Goal: Information Seeking & Learning: Learn about a topic

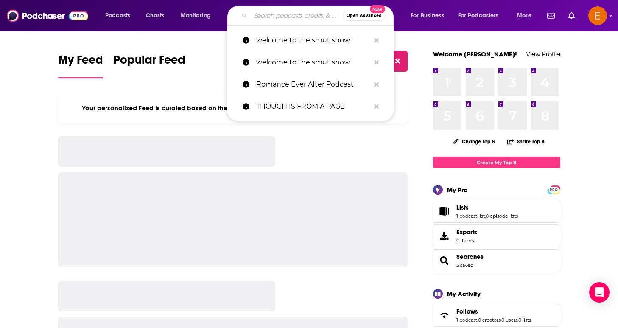
click at [284, 16] on input "Search podcasts, credits, & more..." at bounding box center [297, 16] width 92 height 14
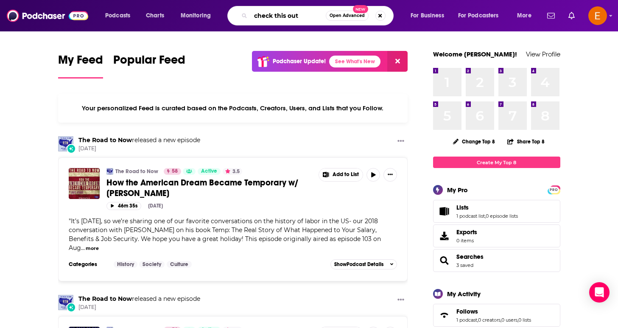
type input "check this out"
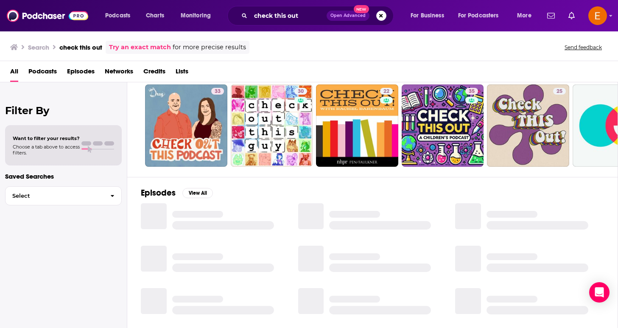
scroll to position [25, 0]
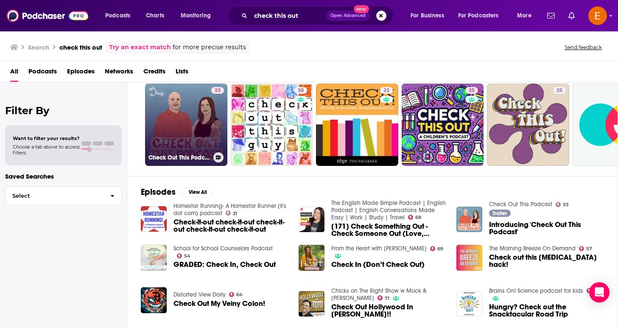
click at [212, 107] on div "33" at bounding box center [217, 119] width 13 height 65
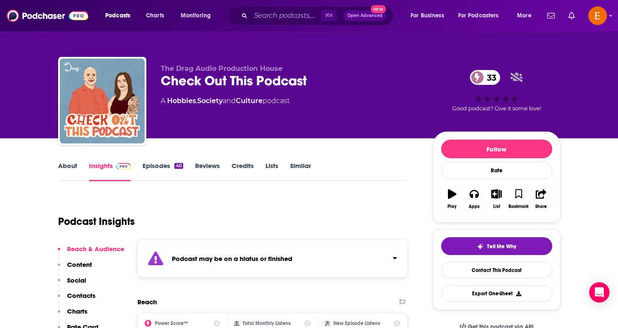
scroll to position [76, 0]
